Goal: Task Accomplishment & Management: Complete application form

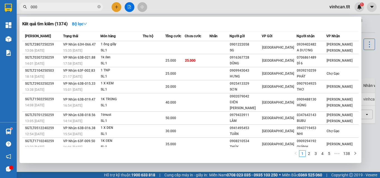
type input "0007"
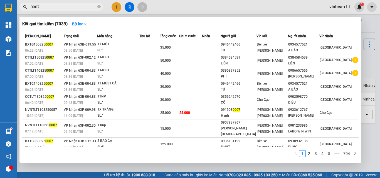
drag, startPoint x: 100, startPoint y: 6, endPoint x: 98, endPoint y: 11, distance: 5.7
click at [100, 7] on icon "close-circle" at bounding box center [98, 6] width 3 height 3
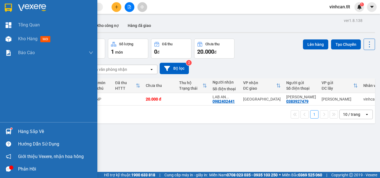
click at [37, 131] on div "Hàng sắp về" at bounding box center [55, 132] width 75 height 8
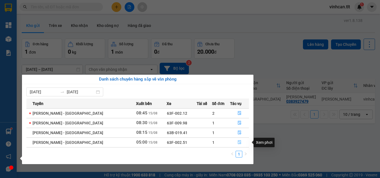
click at [238, 143] on icon "file-done" at bounding box center [239, 143] width 3 height 4
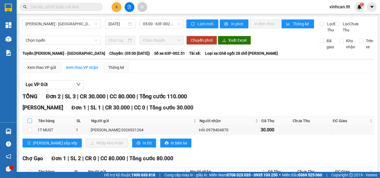
click at [30, 123] on input "checkbox" at bounding box center [30, 121] width 4 height 4
checkbox input "true"
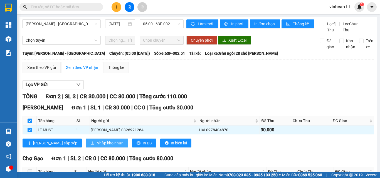
click at [97, 146] on span "Nhập kho nhận" at bounding box center [110, 143] width 27 height 6
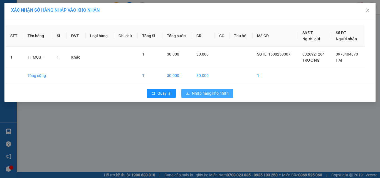
click at [201, 95] on span "Nhập hàng kho nhận" at bounding box center [210, 93] width 37 height 6
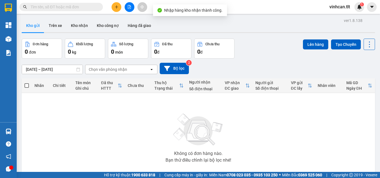
click at [67, 8] on input "text" at bounding box center [64, 7] width 66 height 6
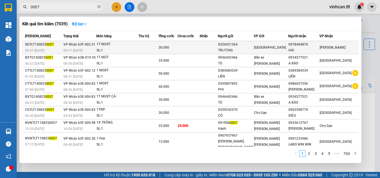
type input "0007"
click at [249, 46] on div "0326921264" at bounding box center [235, 45] width 35 height 6
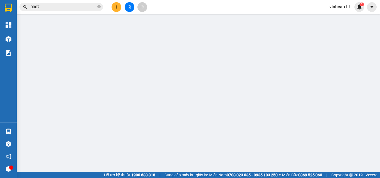
type input "0326921264"
type input "TRƯỜNG"
type input "0978404870"
type input "HẢI"
type input "30.000"
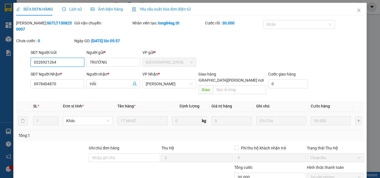
scroll to position [29, 0]
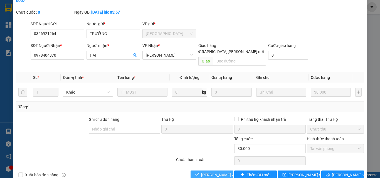
drag, startPoint x: 207, startPoint y: 166, endPoint x: 209, endPoint y: 164, distance: 3.1
click at [208, 171] on button "[PERSON_NAME] và [PERSON_NAME] hàng" at bounding box center [212, 175] width 43 height 9
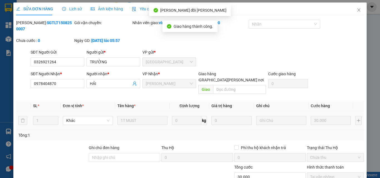
scroll to position [0, 0]
click at [357, 11] on icon "close" at bounding box center [359, 10] width 4 height 4
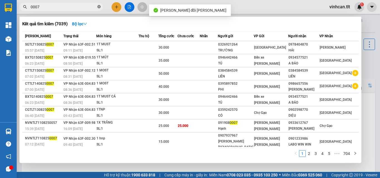
click at [100, 6] on icon "close-circle" at bounding box center [98, 6] width 3 height 3
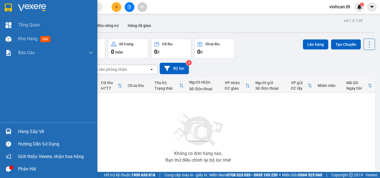
click at [29, 132] on div "Hàng sắp về" at bounding box center [55, 132] width 75 height 8
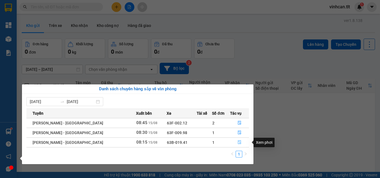
click at [238, 142] on icon "file-done" at bounding box center [240, 143] width 4 height 4
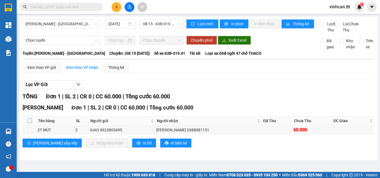
click at [29, 123] on input "checkbox" at bounding box center [30, 121] width 4 height 4
checkbox input "true"
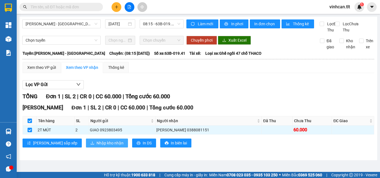
click at [97, 146] on span "Nhập kho nhận" at bounding box center [110, 143] width 27 height 6
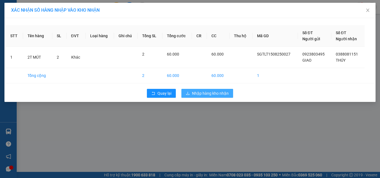
click at [215, 92] on span "Nhập hàng kho nhận" at bounding box center [210, 93] width 37 height 6
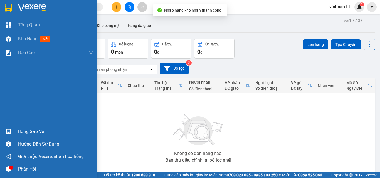
drag, startPoint x: 23, startPoint y: 132, endPoint x: 36, endPoint y: 132, distance: 13.4
click at [23, 132] on div "Hàng sắp về" at bounding box center [55, 132] width 75 height 8
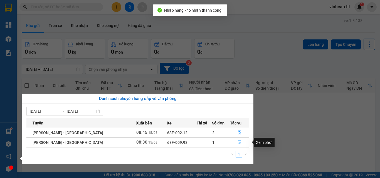
click at [238, 141] on icon "file-done" at bounding box center [240, 143] width 4 height 4
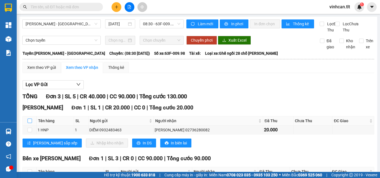
drag, startPoint x: 28, startPoint y: 128, endPoint x: 46, endPoint y: 130, distance: 18.5
click at [29, 123] on input "checkbox" at bounding box center [30, 121] width 4 height 4
checkbox input "true"
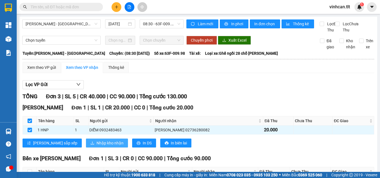
click at [97, 146] on span "Nhập kho nhận" at bounding box center [110, 143] width 27 height 6
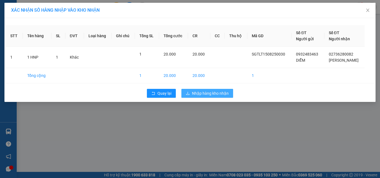
click at [203, 94] on span "Nhập hàng kho nhận" at bounding box center [210, 93] width 37 height 6
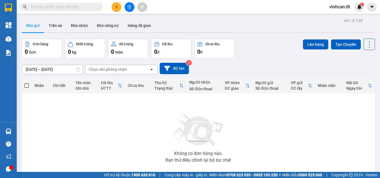
click at [78, 7] on input "text" at bounding box center [64, 7] width 66 height 6
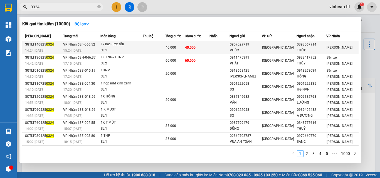
type input "0324"
click at [248, 41] on td "0907029719 [PERSON_NAME]" at bounding box center [246, 47] width 32 height 13
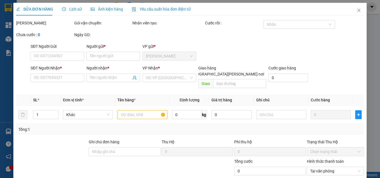
type input "0907029719"
type input "PHÚC"
type input "0393567914"
type input "THỨC"
type input "40.000"
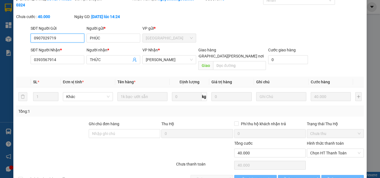
scroll to position [29, 0]
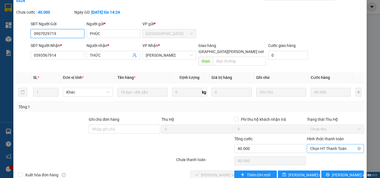
click at [315, 145] on span "Chọn HT Thanh Toán" at bounding box center [335, 149] width 50 height 8
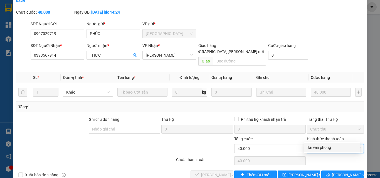
click at [319, 149] on div "Tại văn phòng" at bounding box center [332, 148] width 50 height 6
type input "0"
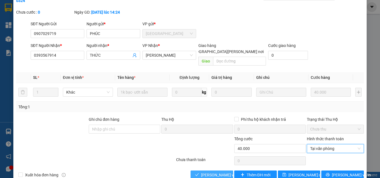
click at [215, 172] on span "[PERSON_NAME] và [PERSON_NAME] hàng" at bounding box center [238, 175] width 75 height 6
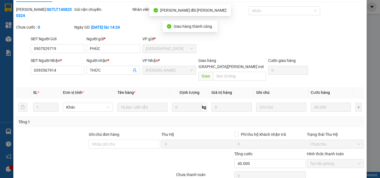
scroll to position [0, 0]
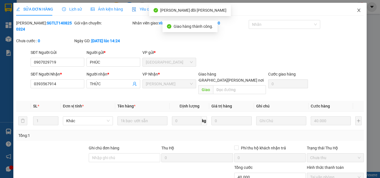
click at [357, 9] on icon "close" at bounding box center [359, 10] width 4 height 4
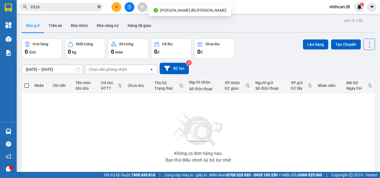
click at [99, 6] on icon "close-circle" at bounding box center [98, 6] width 3 height 3
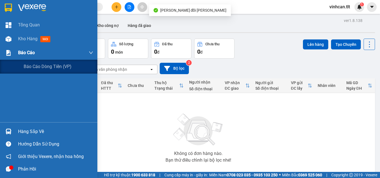
click at [19, 53] on span "Báo cáo" at bounding box center [26, 52] width 17 height 7
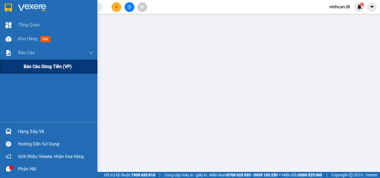
drag, startPoint x: 40, startPoint y: 65, endPoint x: 68, endPoint y: 67, distance: 27.3
click at [42, 65] on span "Báo cáo dòng tiền (VP)" at bounding box center [48, 66] width 48 height 7
